Goal: Task Accomplishment & Management: Complete application form

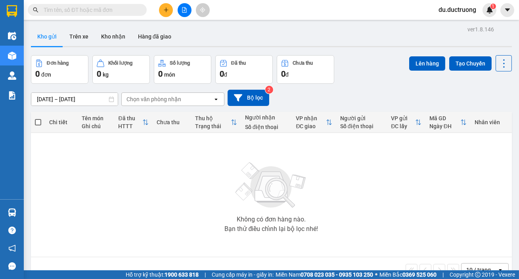
click at [164, 11] on icon "plus" at bounding box center [166, 10] width 6 height 6
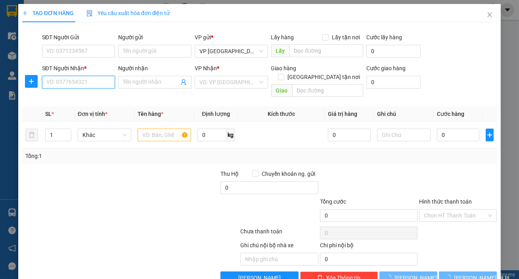
click at [96, 81] on input "SĐT Người Nhận *" at bounding box center [78, 82] width 73 height 13
drag, startPoint x: 105, startPoint y: 99, endPoint x: 107, endPoint y: 93, distance: 5.9
click at [105, 98] on div "0975717841" at bounding box center [77, 98] width 63 height 9
type input "0975717841"
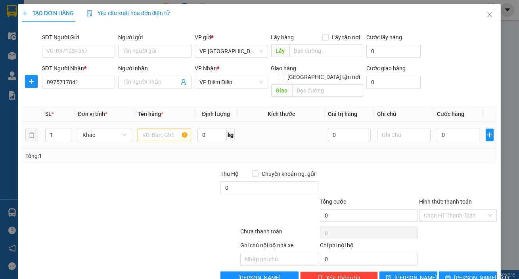
drag, startPoint x: 156, startPoint y: 135, endPoint x: 157, endPoint y: 128, distance: 6.5
click at [157, 131] on td at bounding box center [164, 135] width 60 height 27
click at [158, 128] on input "text" at bounding box center [165, 134] width 54 height 13
type input "1 xốp"
click at [451, 128] on input "0" at bounding box center [458, 134] width 43 height 13
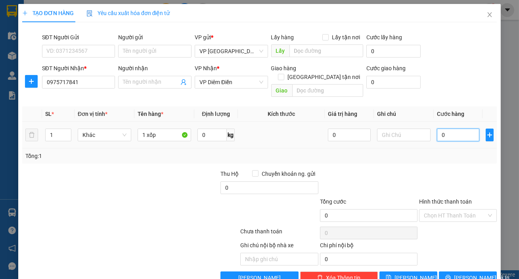
type input "005"
type input "5"
type input "0.050"
type input "50"
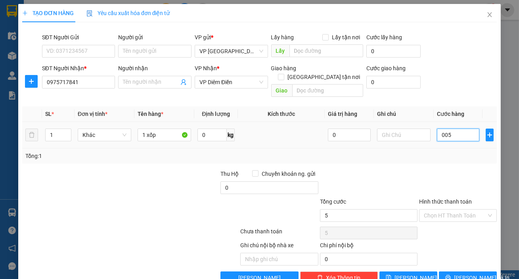
type input "50"
type input "50.000"
click at [465, 273] on span "[PERSON_NAME] và In" at bounding box center [481, 277] width 55 height 9
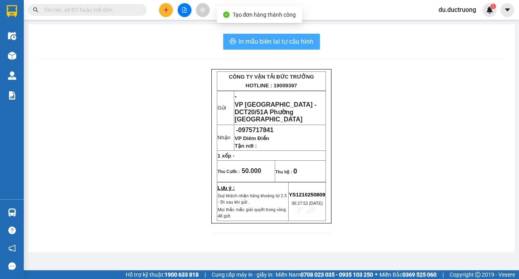
click at [272, 46] on span "In mẫu biên lai tự cấu hình" at bounding box center [276, 41] width 75 height 10
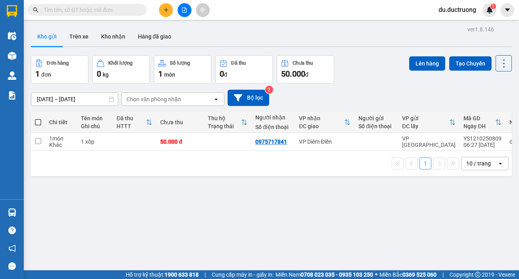
click at [169, 11] on button at bounding box center [166, 10] width 14 height 14
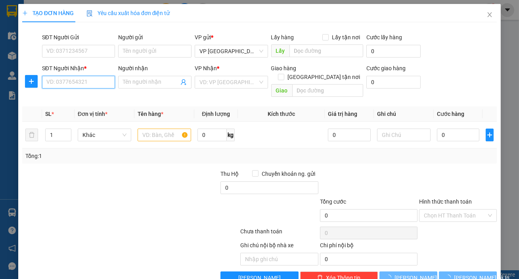
click at [109, 83] on input "SĐT Người Nhận *" at bounding box center [78, 82] width 73 height 13
click at [91, 84] on input "0822621680" at bounding box center [78, 82] width 73 height 13
type input "0822621680"
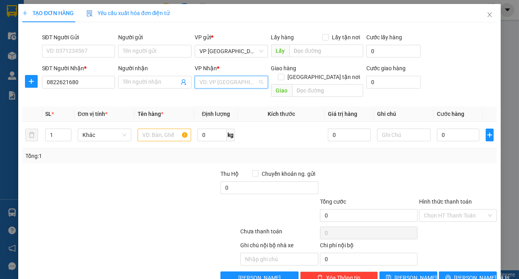
click at [220, 87] on input "search" at bounding box center [228, 82] width 58 height 12
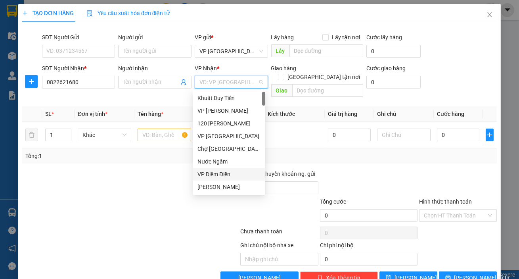
drag, startPoint x: 214, startPoint y: 172, endPoint x: 208, endPoint y: 163, distance: 11.0
click at [214, 171] on div "VP Diêm Điền" at bounding box center [228, 174] width 63 height 9
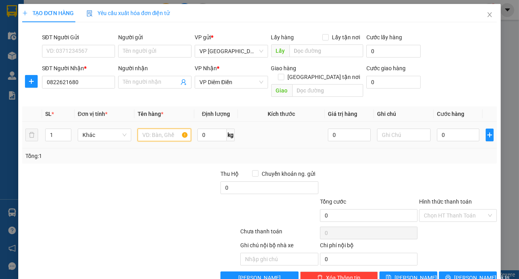
click at [161, 128] on input "text" at bounding box center [165, 134] width 54 height 13
type input "1 bọc vàng"
drag, startPoint x: 463, startPoint y: 128, endPoint x: 462, endPoint y: 132, distance: 4.1
click at [463, 128] on input "0" at bounding box center [458, 134] width 43 height 13
type input "004"
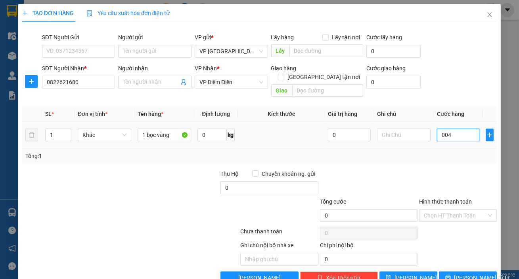
type input "4"
type input "0.040"
type input "40"
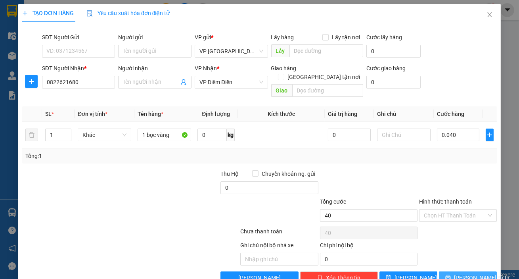
type input "40.000"
click at [450, 271] on button "[PERSON_NAME] và In" at bounding box center [468, 277] width 58 height 13
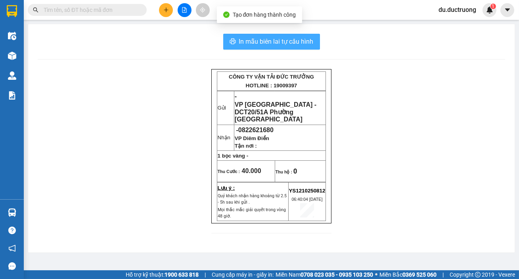
click at [285, 46] on span "In mẫu biên lai tự cấu hình" at bounding box center [276, 41] width 75 height 10
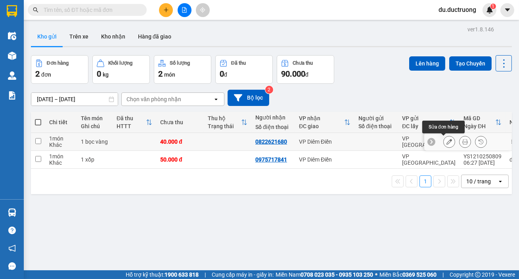
click at [446, 140] on icon at bounding box center [449, 142] width 6 height 6
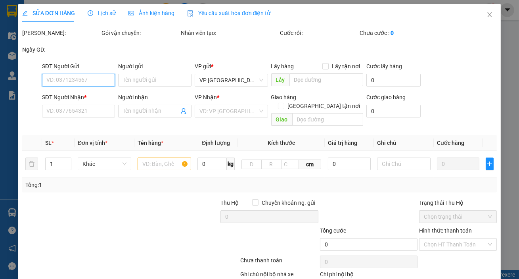
type input "0822621680"
type input "40.000"
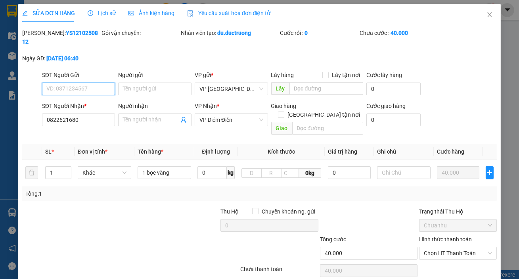
drag, startPoint x: 466, startPoint y: 242, endPoint x: 465, endPoint y: 231, distance: 10.4
click at [466, 247] on span "Chọn HT Thanh Toán" at bounding box center [458, 253] width 68 height 12
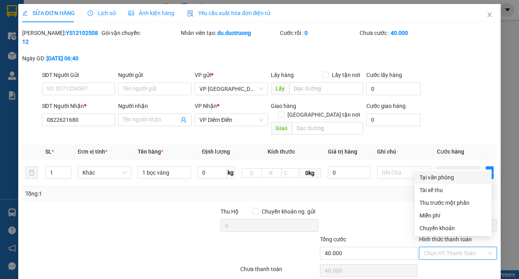
click at [446, 180] on div "Tại văn phòng" at bounding box center [452, 177] width 67 height 9
type input "0"
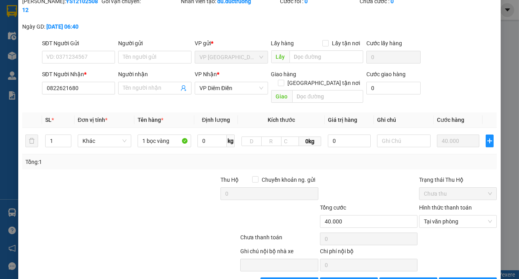
scroll to position [49, 0]
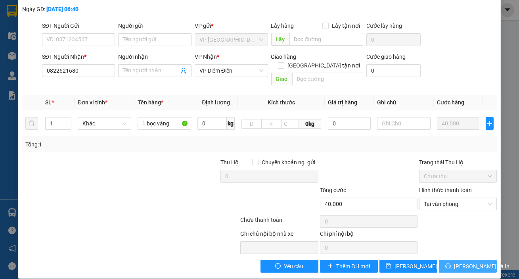
click at [473, 262] on span "[PERSON_NAME] và In" at bounding box center [481, 266] width 55 height 9
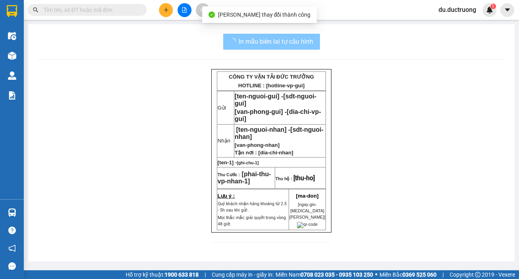
click at [309, 48] on button "In mẫu biên lai tự cấu hình" at bounding box center [271, 42] width 97 height 16
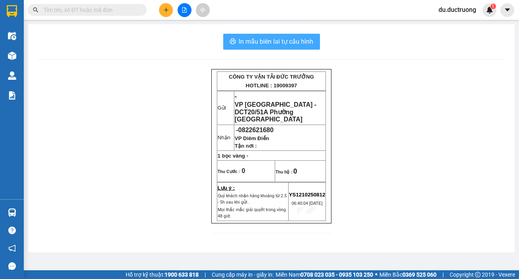
click at [305, 46] on span "In mẫu biên lai tự cấu hình" at bounding box center [276, 41] width 75 height 10
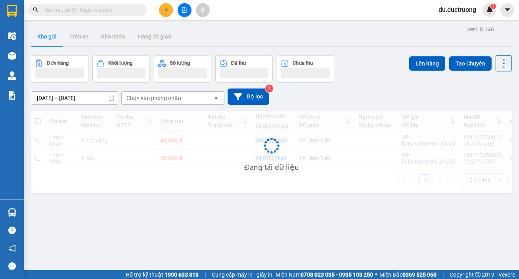
click at [166, 11] on icon "plus" at bounding box center [166, 10] width 6 height 6
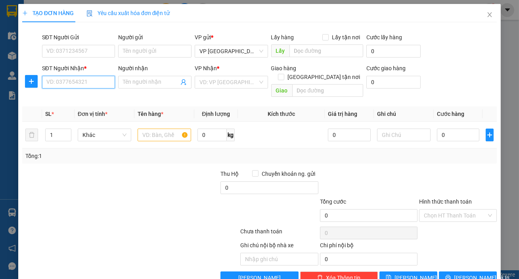
click at [86, 79] on input "SĐT Người Nhận *" at bounding box center [78, 82] width 73 height 13
type input "0966408268"
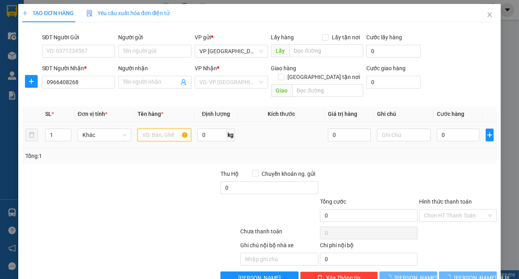
click at [167, 128] on input "text" at bounding box center [165, 134] width 54 height 13
drag, startPoint x: 218, startPoint y: 81, endPoint x: 218, endPoint y: 86, distance: 4.8
click at [218, 81] on input "search" at bounding box center [228, 82] width 58 height 12
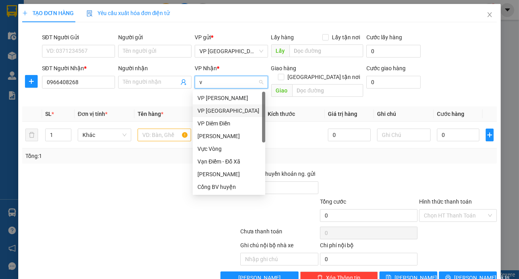
type input "vh"
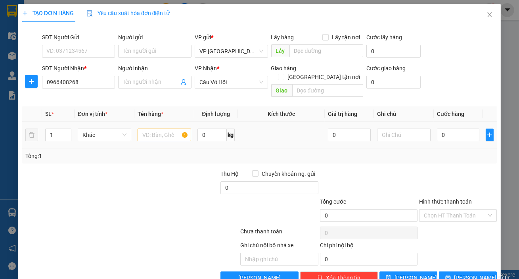
click at [163, 133] on div at bounding box center [165, 135] width 54 height 16
click at [168, 130] on input "text" at bounding box center [165, 134] width 54 height 13
type input "1 bọc đỏ"
click at [446, 128] on input "0" at bounding box center [458, 134] width 43 height 13
type input "004"
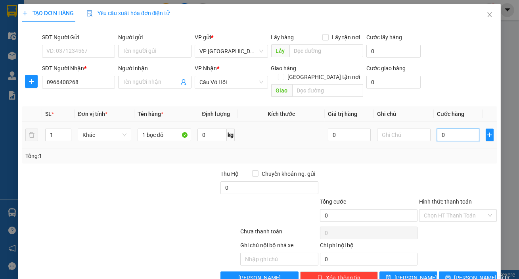
type input "4"
type input "0.040"
type input "40"
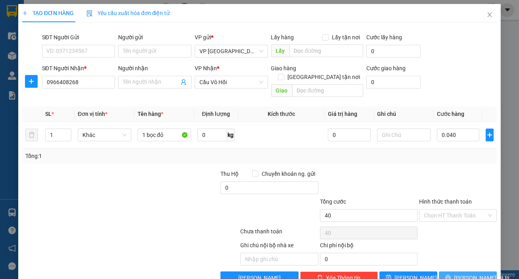
type input "40.000"
click at [458, 273] on span "[PERSON_NAME] và In" at bounding box center [481, 277] width 55 height 9
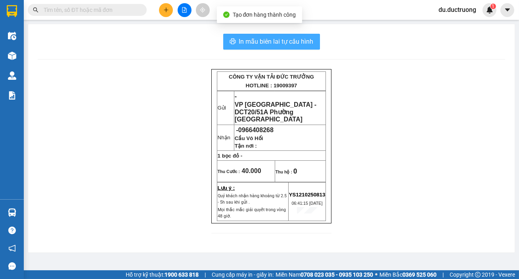
click at [246, 39] on span "In mẫu biên lai tự cấu hình" at bounding box center [276, 41] width 75 height 10
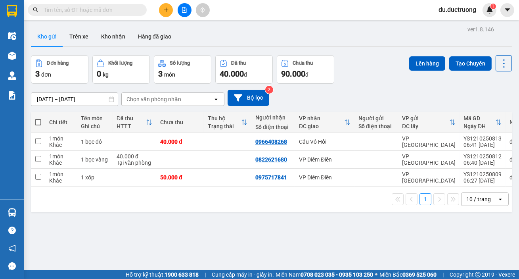
click at [32, 126] on th at bounding box center [38, 122] width 14 height 21
click at [44, 126] on tr "Chi tiết Tên món Ghi chú Đã thu HTTT Chưa thu Thu hộ Trạng thái Người nhận Số đ…" at bounding box center [289, 122] width 517 height 21
click at [35, 121] on span at bounding box center [38, 122] width 6 height 6
click at [38, 118] on input "checkbox" at bounding box center [38, 118] width 0 height 0
checkbox input "true"
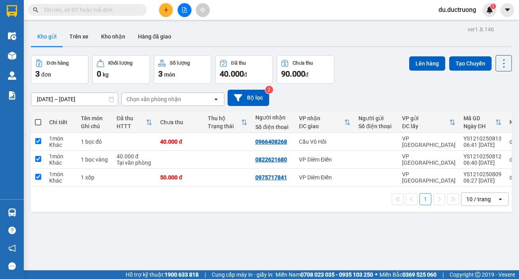
checkbox input "true"
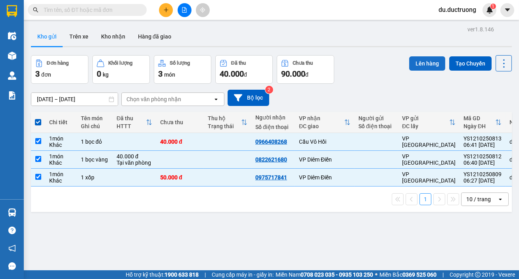
click at [418, 63] on button "Lên hàng" at bounding box center [427, 63] width 36 height 14
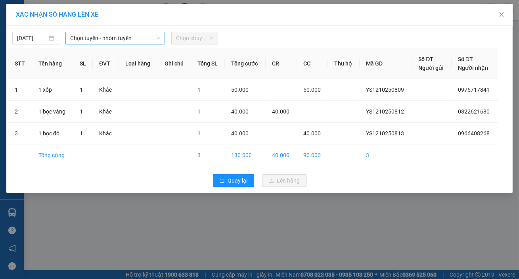
click at [135, 38] on span "Chọn tuyến - nhóm tuyến" at bounding box center [115, 38] width 90 height 12
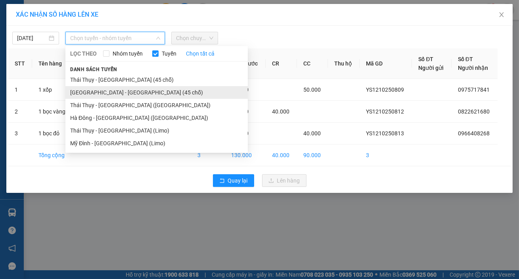
click at [116, 90] on li "[GEOGRAPHIC_DATA] - [GEOGRAPHIC_DATA] (45 chỗ)" at bounding box center [156, 92] width 182 height 13
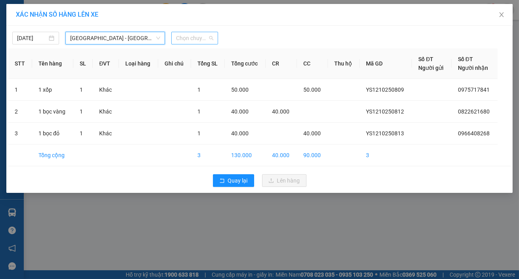
click at [184, 38] on span "Chọn chuyến" at bounding box center [194, 38] width 37 height 12
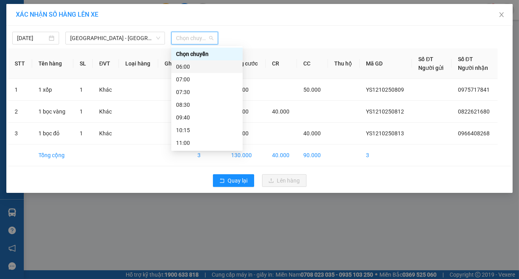
click at [213, 68] on div "06:00" at bounding box center [207, 66] width 62 height 9
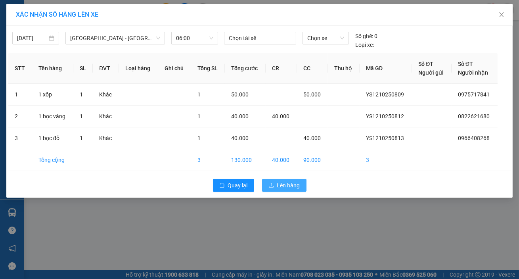
click at [297, 182] on span "Lên hàng" at bounding box center [288, 185] width 23 height 9
